Goal: Check status: Check status

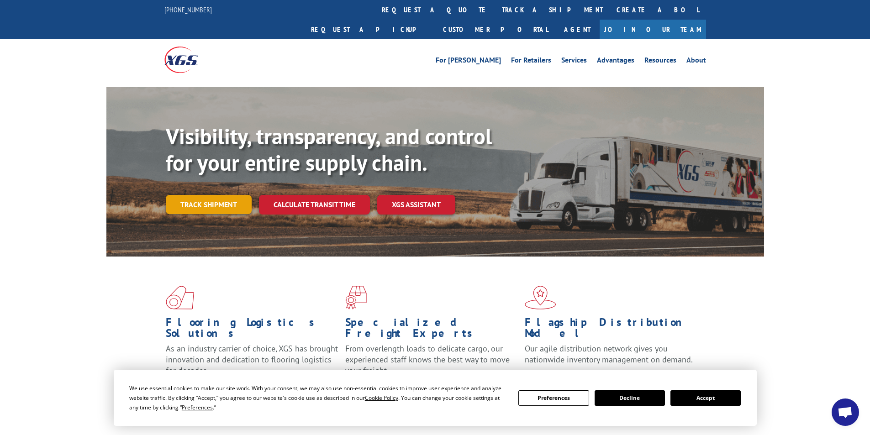
click at [200, 195] on link "Track shipment" at bounding box center [209, 204] width 86 height 19
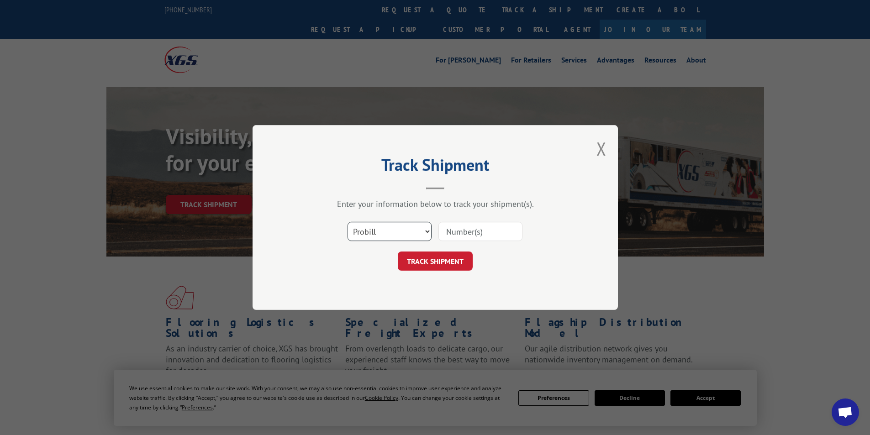
click at [422, 231] on select "Select category... Probill BOL PO" at bounding box center [390, 231] width 84 height 19
click at [460, 227] on input at bounding box center [480, 231] width 84 height 19
click at [460, 232] on input at bounding box center [480, 231] width 84 height 19
type input "530023867"
click at [455, 260] on button "TRACK SHIPMENT" at bounding box center [435, 261] width 75 height 19
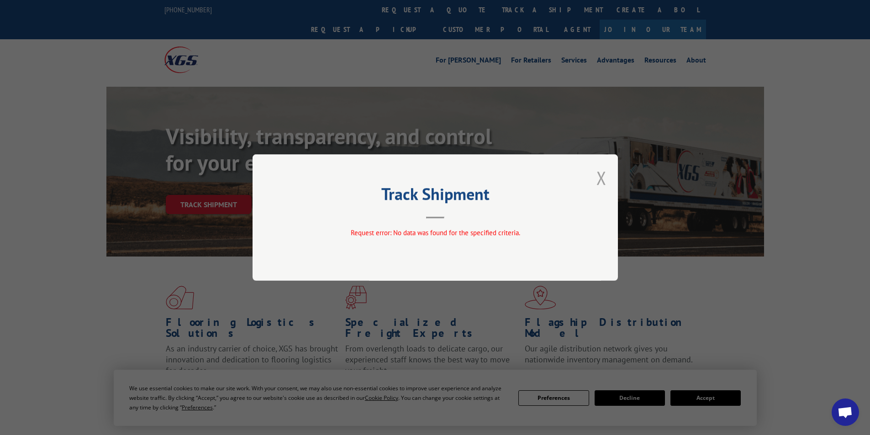
click at [460, 179] on button "Close modal" at bounding box center [601, 178] width 10 height 24
